Goal: Communication & Community: Answer question/provide support

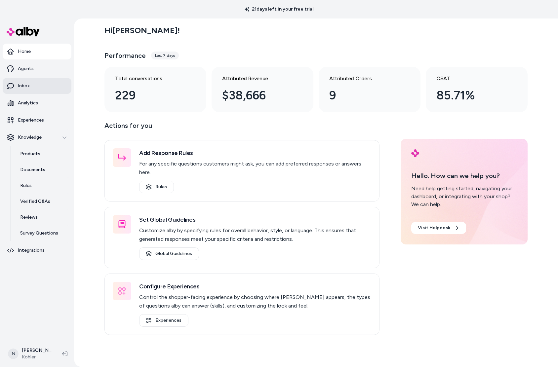
click at [51, 81] on link "Inbox" at bounding box center [37, 86] width 69 height 16
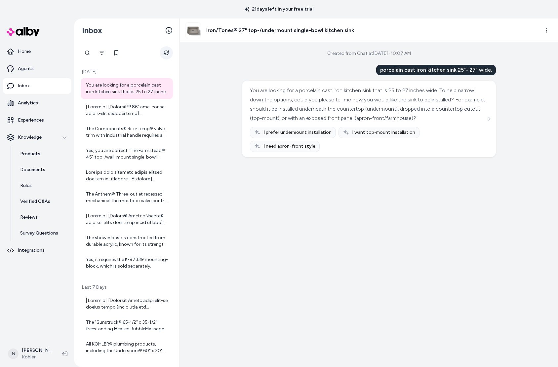
click at [165, 55] on icon "Refresh" at bounding box center [166, 53] width 5 height 5
click at [135, 105] on div at bounding box center [127, 110] width 83 height 13
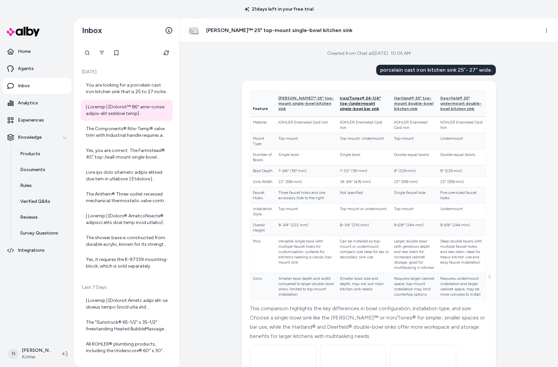
click at [342, 106] on span "Iron/Tones® 24-1/4" top-/undermount single-bowl bar sink" at bounding box center [360, 103] width 41 height 15
click at [397, 108] on span "Hartland® 33" top-mount double-bowl kitchen sink" at bounding box center [413, 103] width 39 height 15
click at [445, 106] on span "Deerfield® 33" undermount double-bowl kitchen sink" at bounding box center [461, 103] width 41 height 15
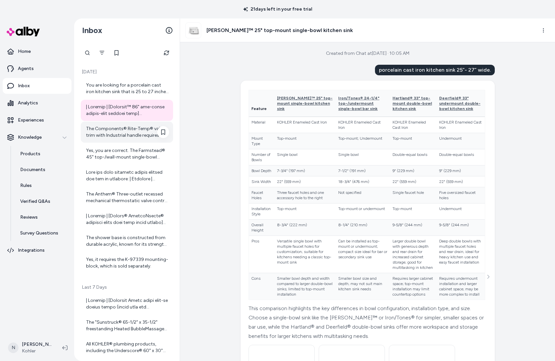
click at [132, 138] on div "The Components® Rite-Temp® valve trim with Industrial handle requires a valve t…" at bounding box center [127, 132] width 83 height 13
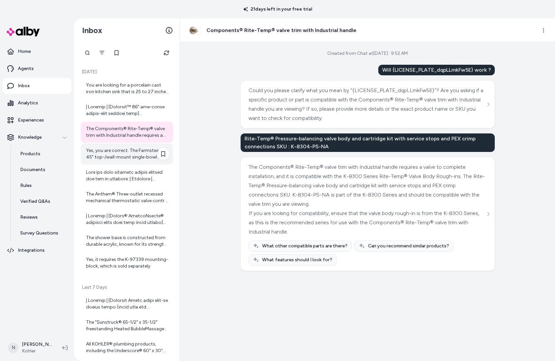
click at [87, 149] on div "Yes, you are correct. The Farmstead® 45" top-/wall-mount single-bowl workstatio…" at bounding box center [127, 154] width 83 height 13
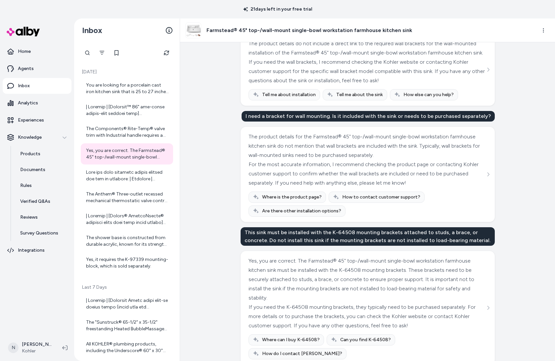
scroll to position [48, 0]
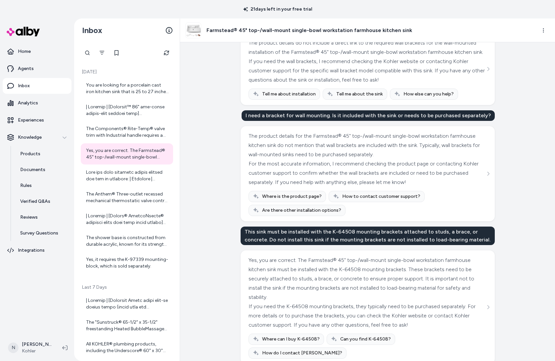
click at [196, 35] on img at bounding box center [193, 30] width 15 height 15
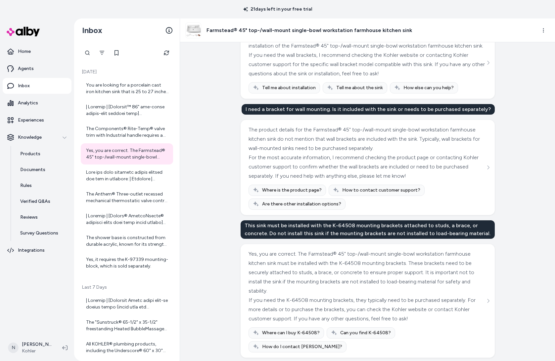
click at [488, 173] on div "The product details for the Farmstead® 45" top-/wall-mount single-bowl workstat…" at bounding box center [367, 167] width 254 height 95
click at [487, 170] on icon "See more" at bounding box center [487, 167] width 5 height 5
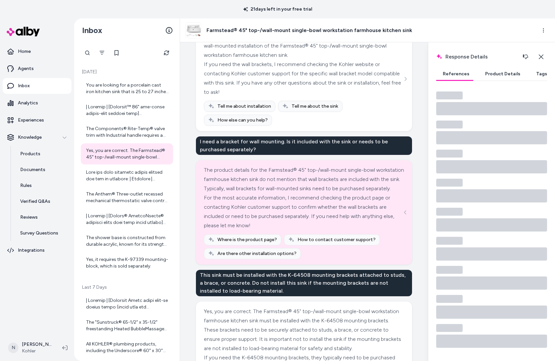
click at [490, 75] on button "Product Details" at bounding box center [502, 73] width 48 height 13
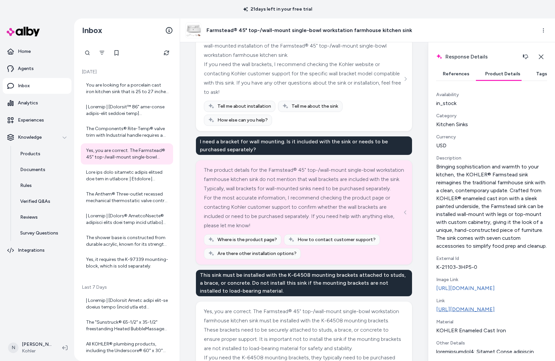
click at [490, 314] on link "[URL][DOMAIN_NAME]" at bounding box center [491, 310] width 111 height 8
click at [119, 178] on div at bounding box center [127, 175] width 83 height 13
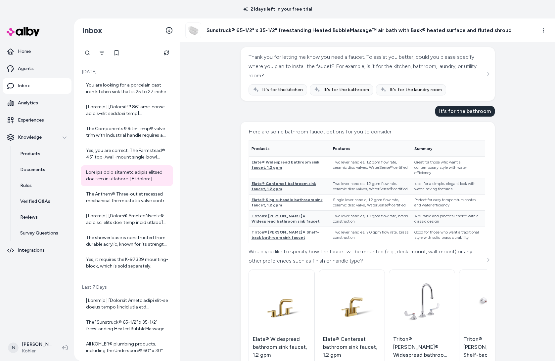
scroll to position [144, 0]
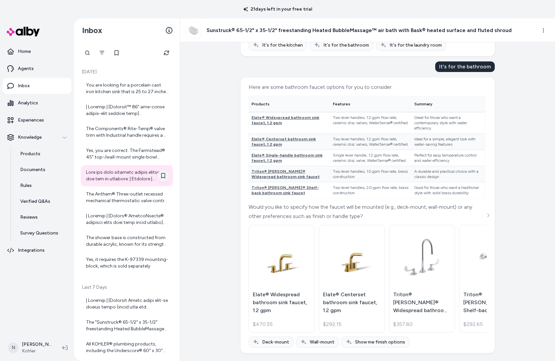
click at [161, 177] on icon at bounding box center [163, 175] width 4 height 5
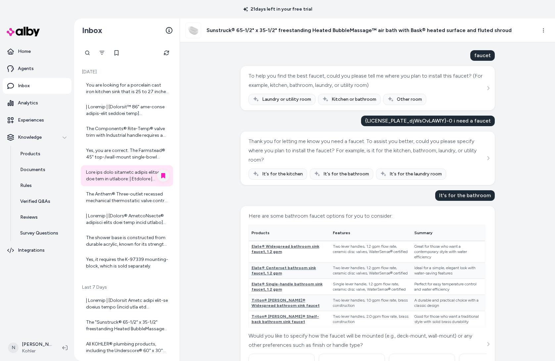
scroll to position [0, 0]
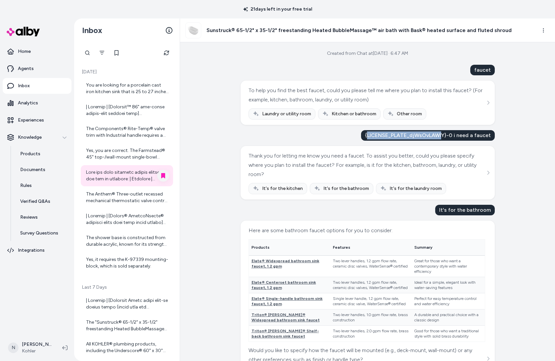
drag, startPoint x: 370, startPoint y: 136, endPoint x: 443, endPoint y: 134, distance: 73.1
click at [443, 134] on div "{LICENSE_PLATE_djWsOvLAWIY}-0 i need a faucet" at bounding box center [428, 135] width 134 height 11
click at [545, 29] on html "21 days left in your free trial Home Agents Inbox Analytics Experiences Knowled…" at bounding box center [277, 180] width 555 height 361
click at [518, 65] on link "View product detail page" at bounding box center [513, 66] width 70 height 11
click at [219, 125] on div "Created from Chat at [DATE] · 6:47 AM faucet To help you find the best faucet, …" at bounding box center [367, 201] width 375 height 319
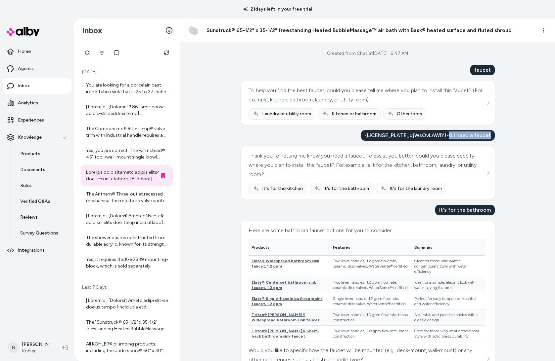
copy div "0 i need a faucet"
drag, startPoint x: 491, startPoint y: 134, endPoint x: 450, endPoint y: 136, distance: 40.7
click at [450, 136] on div "{LICENSE_PLATE_djWsOvLAWIY}-0 i need a faucet" at bounding box center [428, 135] width 134 height 11
drag, startPoint x: 475, startPoint y: 69, endPoint x: 494, endPoint y: 69, distance: 19.2
click at [494, 69] on div "Created from Chat at [DATE] · 6:47 AM faucet To help you find the best faucet, …" at bounding box center [367, 201] width 375 height 319
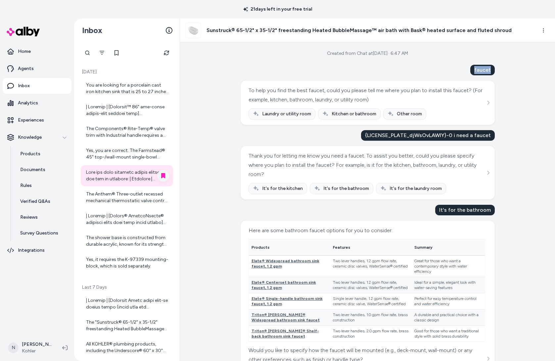
copy div "faucet"
click at [136, 194] on div "The Anthem® Three-outlet recessed mechanical thermostatic valve control allows …" at bounding box center [127, 197] width 83 height 13
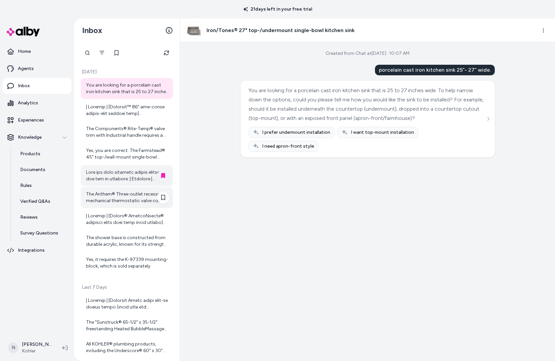
click at [145, 193] on div "The Anthem® Three-outlet recessed mechanical thermostatic valve control allows …" at bounding box center [127, 197] width 83 height 13
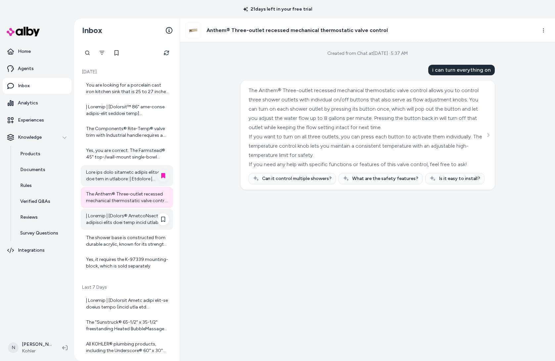
click at [134, 212] on div at bounding box center [127, 219] width 92 height 21
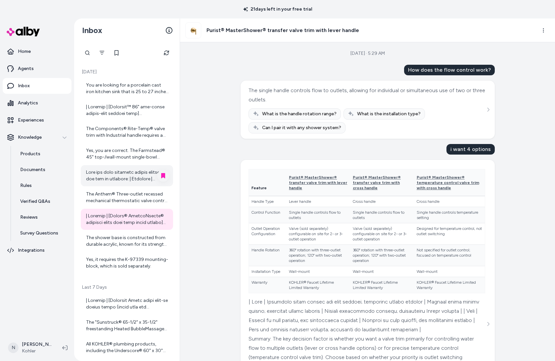
scroll to position [55, 0]
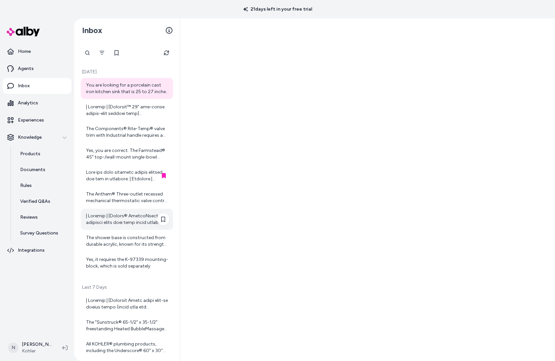
click at [127, 223] on div at bounding box center [127, 219] width 83 height 13
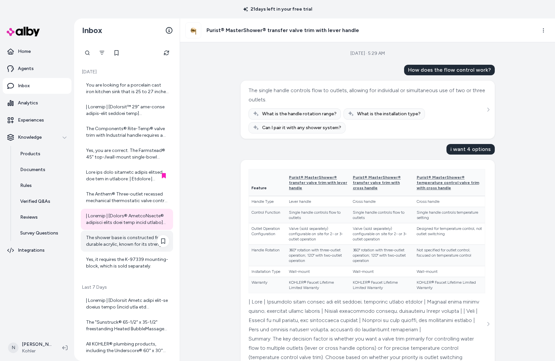
click at [133, 244] on div "The shower base is constructed from durable acrylic, known for its strength and…" at bounding box center [127, 241] width 83 height 13
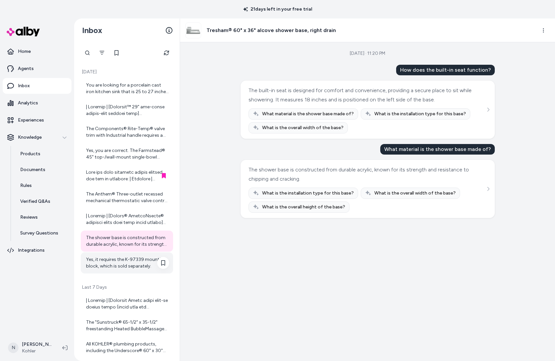
click at [116, 258] on div "Yes, it requires the K-97339 mounting-block, which is sold separately." at bounding box center [127, 263] width 83 height 13
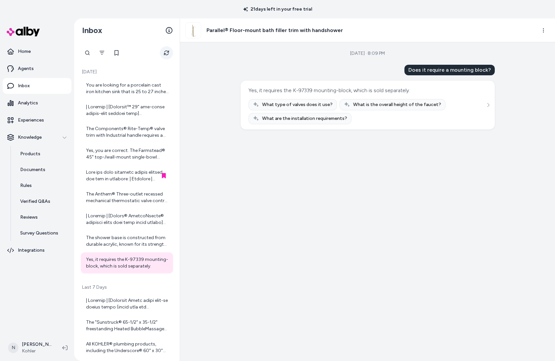
click at [169, 53] on button "Refresh" at bounding box center [166, 52] width 13 height 13
